Goal: Information Seeking & Learning: Learn about a topic

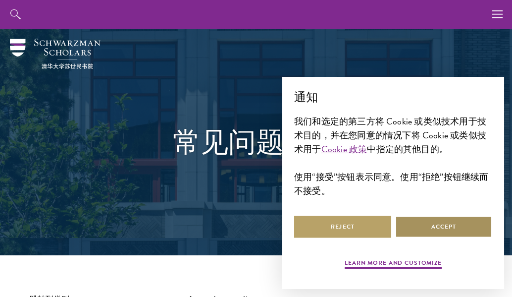
click at [439, 223] on button "Accept" at bounding box center [443, 226] width 97 height 22
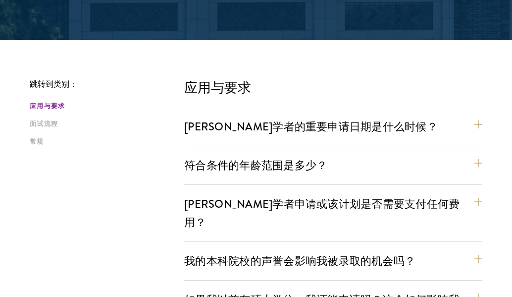
scroll to position [302, 0]
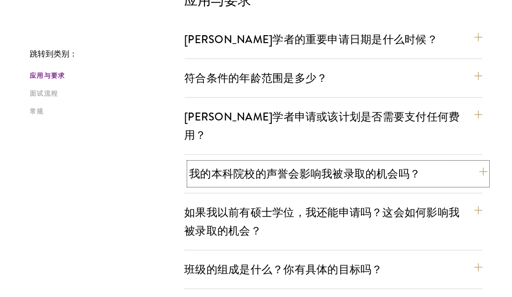
click at [254, 162] on button "我的本科院校的声誉会影响我被录取的机会吗？" at bounding box center [338, 173] width 298 height 22
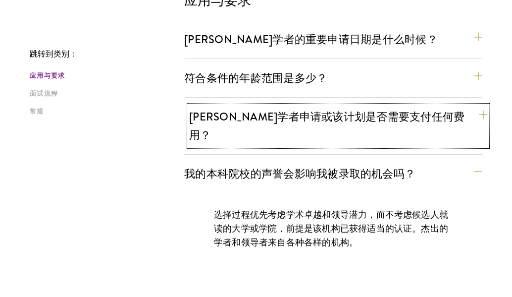
click at [259, 105] on button "[PERSON_NAME]学者申请或该计划是否需要支付任何费用？" at bounding box center [338, 125] width 298 height 41
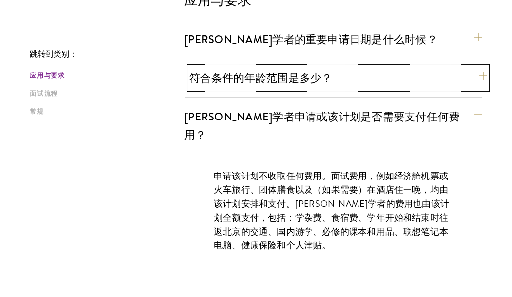
click at [259, 72] on button "符合条件的年龄范围是多少？" at bounding box center [338, 78] width 298 height 22
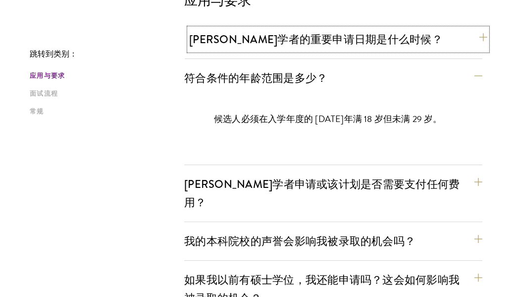
click at [258, 45] on button "[PERSON_NAME]学者的重要申请日期是什么时候？" at bounding box center [338, 39] width 298 height 22
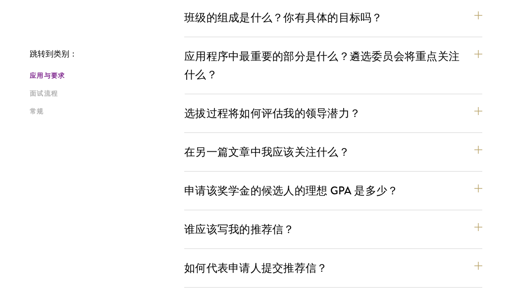
scroll to position [853, 0]
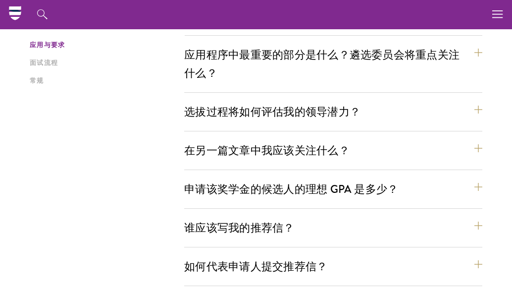
click at [263, 155] on div "[PERSON_NAME]学者的重要申请日期是什么时候？ 持中国大陆、香港、台湾、澳门护照或永久居民卡的申请人，1月至[DATE]在线申请。受邀参加面试的候选…" at bounding box center [333, 71] width 298 height 1189
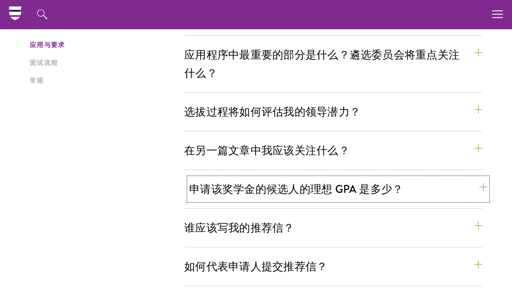
click at [261, 178] on button "申请该奖学金的候选人的理想 GPA 是多少？" at bounding box center [338, 189] width 298 height 22
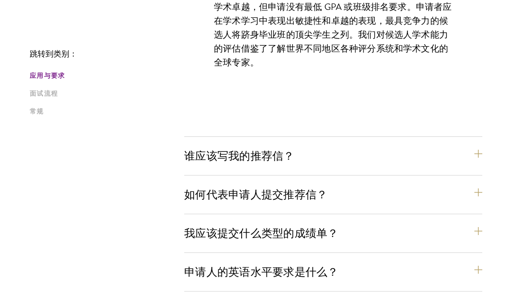
scroll to position [810, 0]
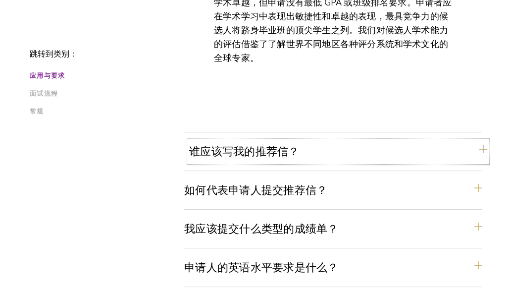
click at [269, 140] on button "谁应该写我的推荐信？" at bounding box center [338, 151] width 298 height 22
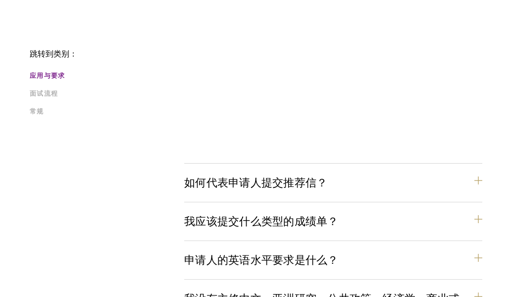
scroll to position [1200, 0]
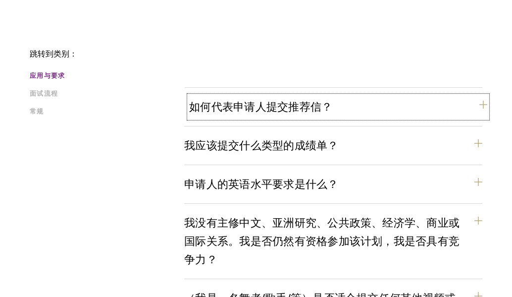
click at [274, 97] on button "如何代表申请人提交推荐信？" at bounding box center [338, 107] width 298 height 22
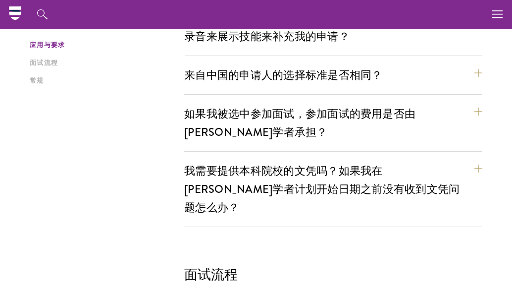
scroll to position [993, 0]
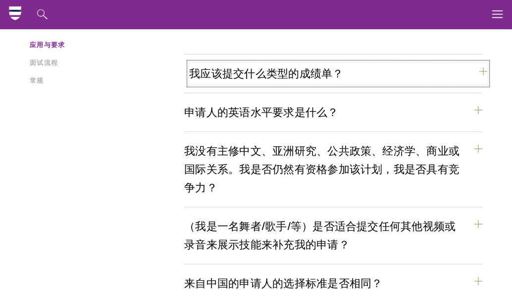
click at [274, 62] on button "我应该提交什么类型的成绩单？" at bounding box center [338, 73] width 298 height 22
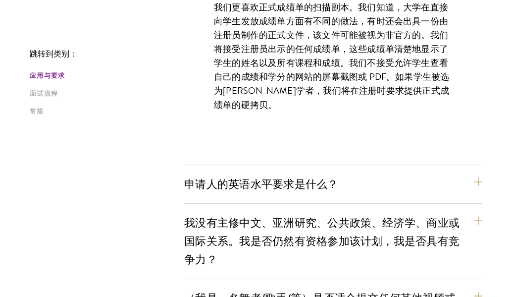
scroll to position [899, 0]
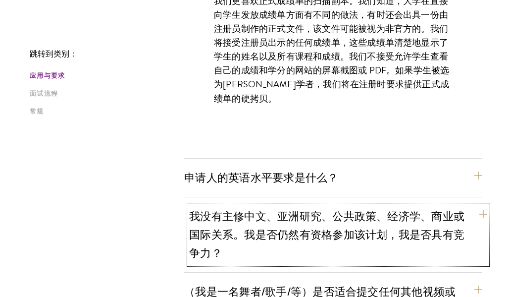
click at [249, 205] on button "我没有主修中文、亚洲研究、公共政策、经济学、商业或国际关系。我是否仍然有资格参加该计划，我是否具有竞争力？" at bounding box center [338, 234] width 298 height 59
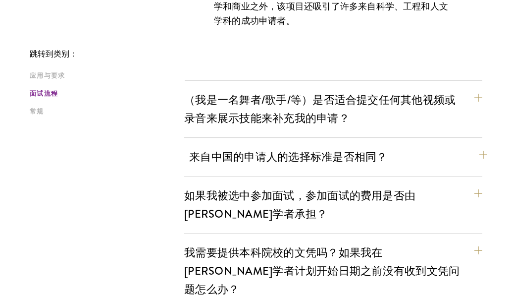
scroll to position [1186, 0]
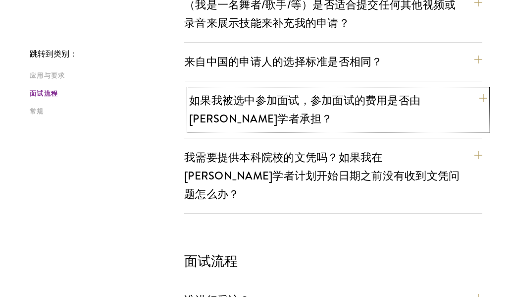
click at [274, 91] on button "如果我被选中参加面试，参加面试的费用是否由[PERSON_NAME]学者承担？" at bounding box center [338, 109] width 298 height 41
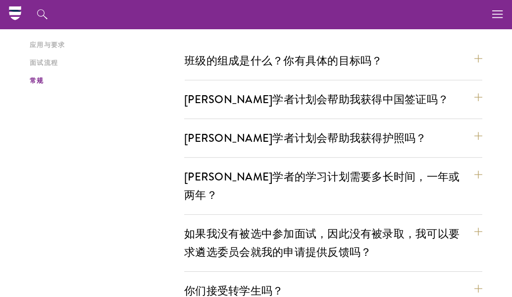
scroll to position [1570, 0]
